Goal: Obtain resource: Download file/media

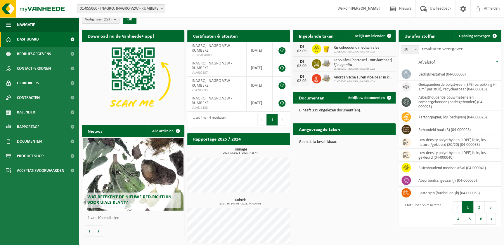
scroll to position [10, 0]
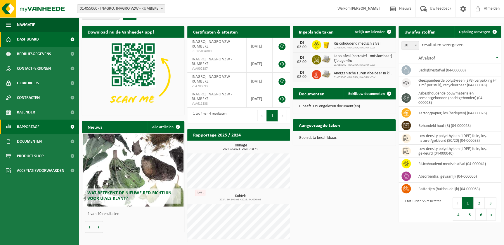
click at [50, 128] on link "Rapportage" at bounding box center [39, 127] width 79 height 15
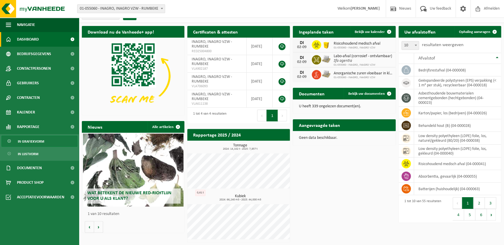
click at [44, 142] on link "In grafiekvorm" at bounding box center [39, 141] width 76 height 11
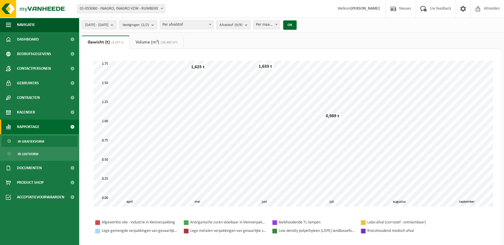
click at [108, 23] on span "2025-04-01 - 2025-09-02" at bounding box center [96, 25] width 23 height 9
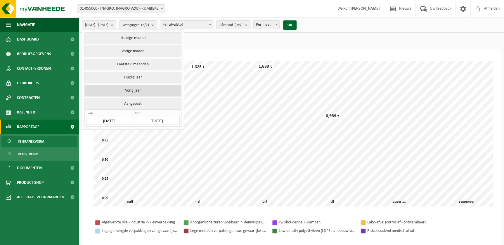
click at [142, 87] on button "Vorig jaar" at bounding box center [132, 91] width 97 height 12
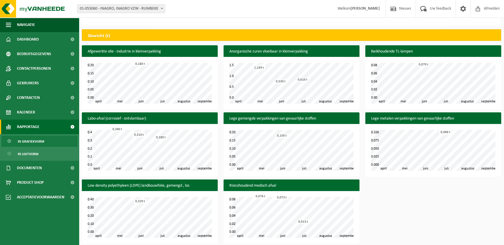
scroll to position [225, 0]
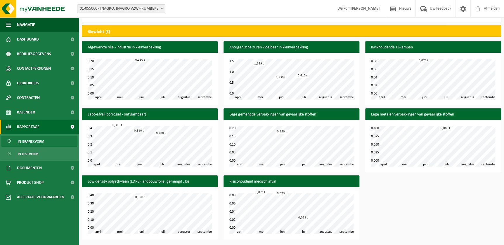
click at [408, 200] on div "Afgewerkte olie - industrie in kleinverpakking mei juni juli augustus april sep…" at bounding box center [291, 142] width 425 height 202
drag, startPoint x: 415, startPoint y: 203, endPoint x: 311, endPoint y: 178, distance: 106.8
click at [415, 203] on div "Afgewerkte olie - industrie in kleinverpakking mei juni juli augustus april sep…" at bounding box center [291, 142] width 425 height 202
click at [50, 168] on link "Documenten" at bounding box center [39, 168] width 79 height 15
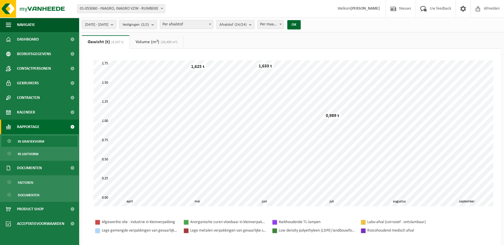
scroll to position [0, 0]
click at [46, 152] on link "In lijstvorm" at bounding box center [39, 153] width 76 height 11
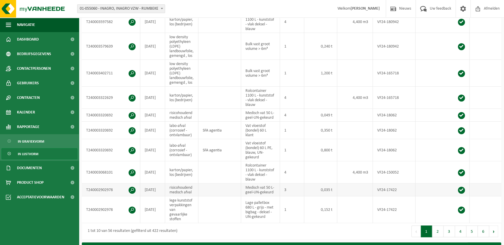
scroll to position [159, 0]
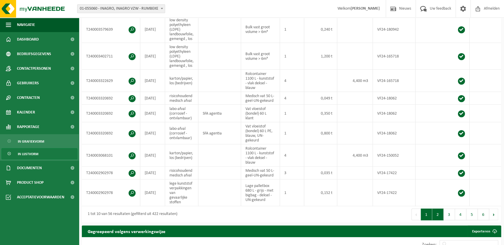
click at [436, 213] on button "2" at bounding box center [437, 215] width 11 height 12
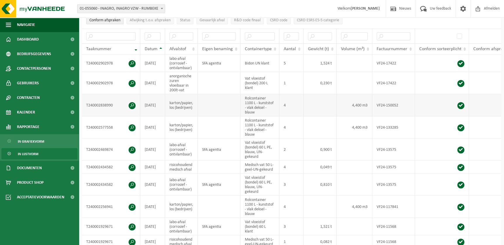
scroll to position [0, 0]
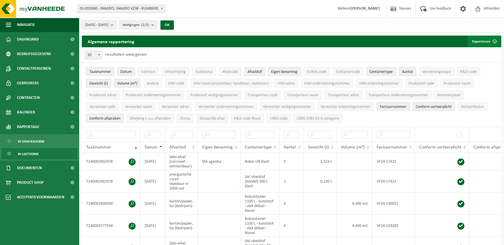
click at [482, 40] on button "Exporteren" at bounding box center [483, 42] width 33 height 12
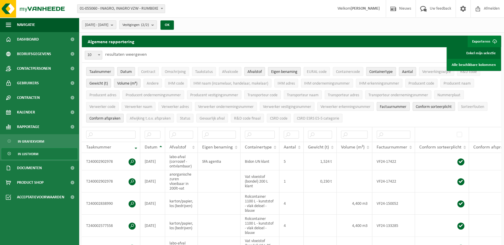
click at [476, 53] on link "Enkel mijn selectie" at bounding box center [473, 53] width 53 height 12
